Goal: Find specific page/section: Find specific page/section

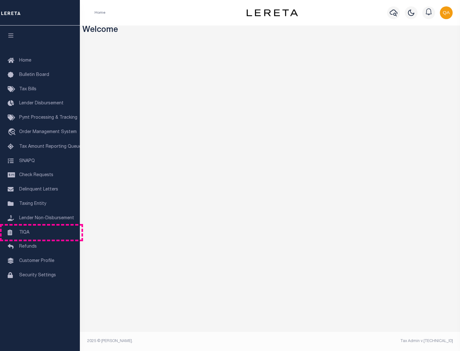
click at [40, 232] on link "TIQA" at bounding box center [40, 233] width 80 height 14
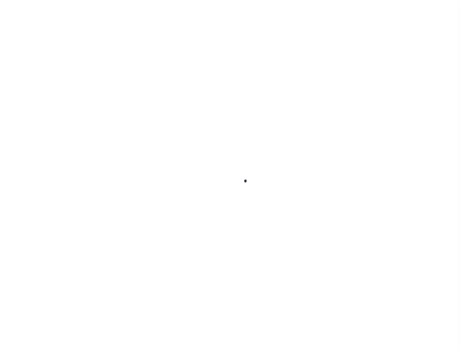
select select "200"
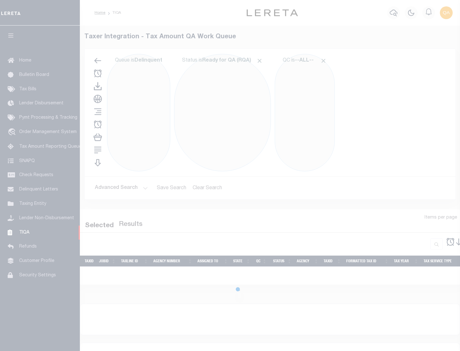
select select "200"
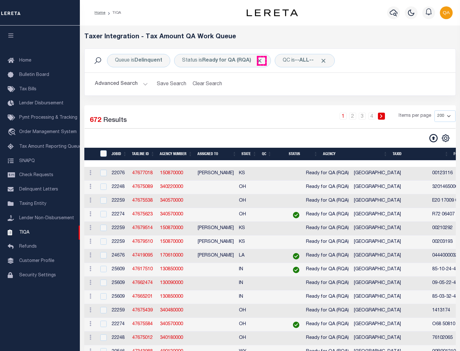
click at [261, 61] on span "Click to Remove" at bounding box center [259, 60] width 7 height 7
